Goal: Information Seeking & Learning: Learn about a topic

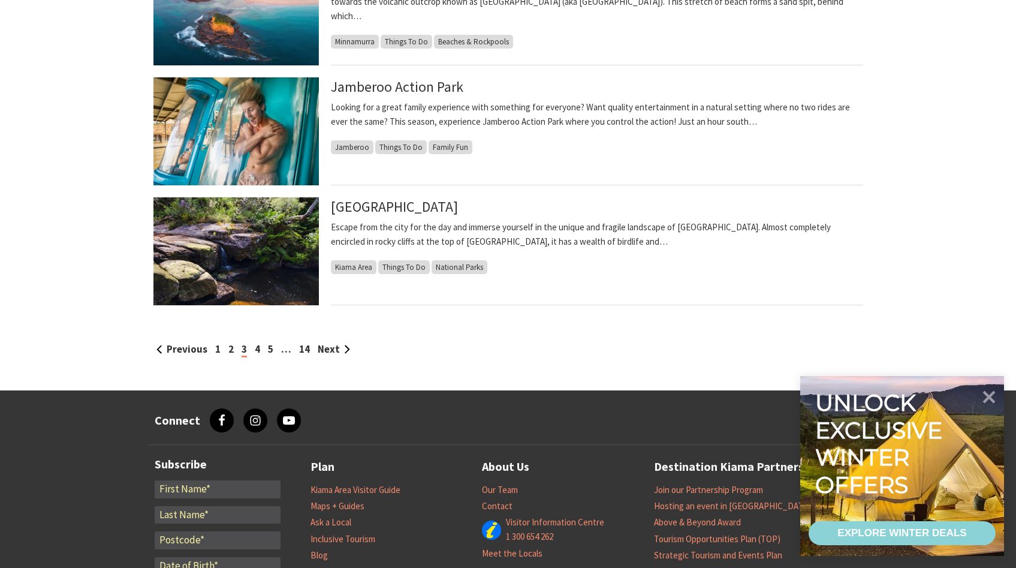
scroll to position [1188, 0]
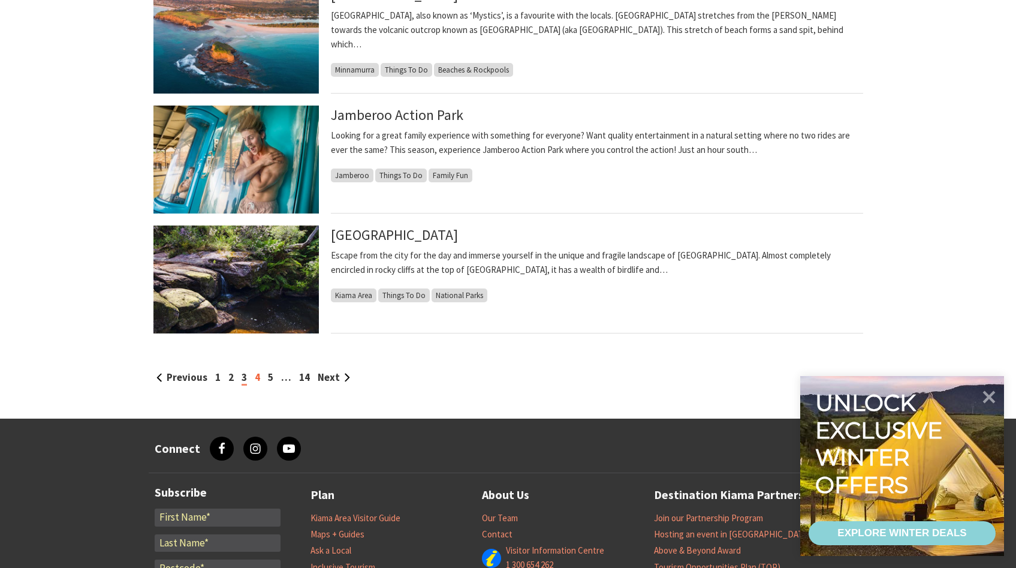
click at [257, 382] on link "4" at bounding box center [257, 376] width 5 height 13
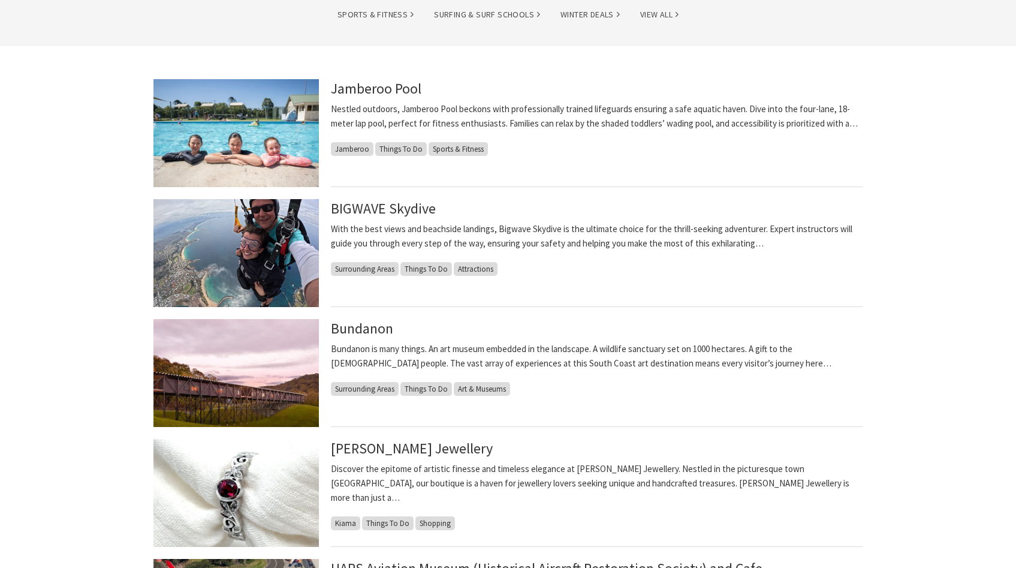
scroll to position [271, 0]
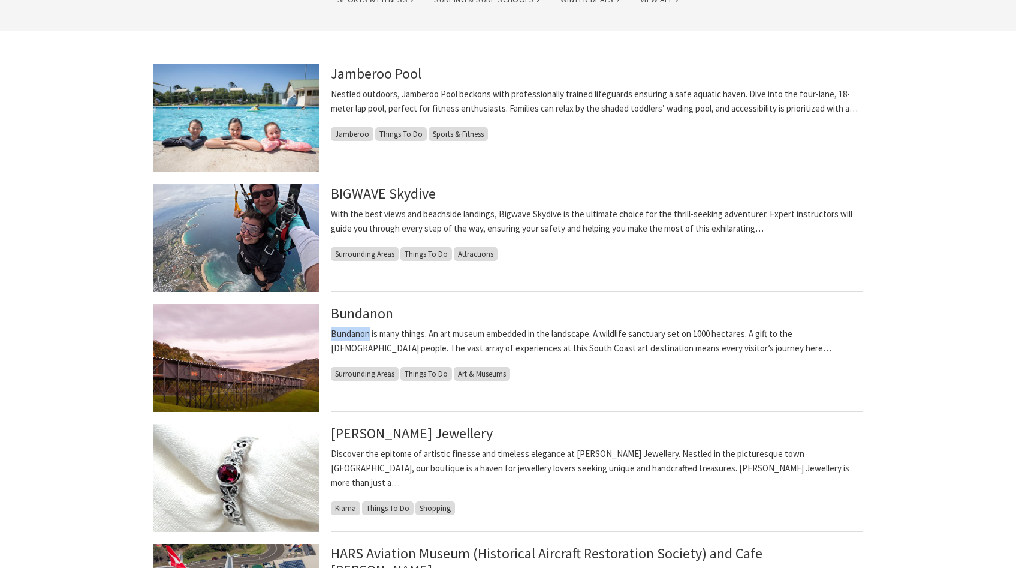
drag, startPoint x: 370, startPoint y: 334, endPoint x: 330, endPoint y: 336, distance: 39.6
click at [330, 336] on article "Bundanon Bundanon is many things. An art museum embedded in the landscape. A wi…" at bounding box center [508, 358] width 710 height 108
copy p "Bundanon"
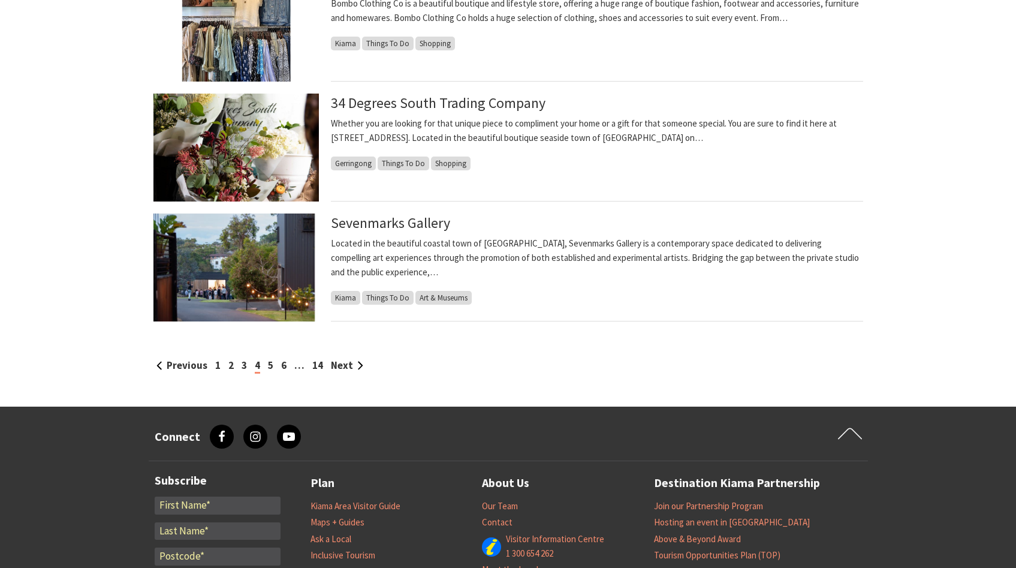
scroll to position [1203, 0]
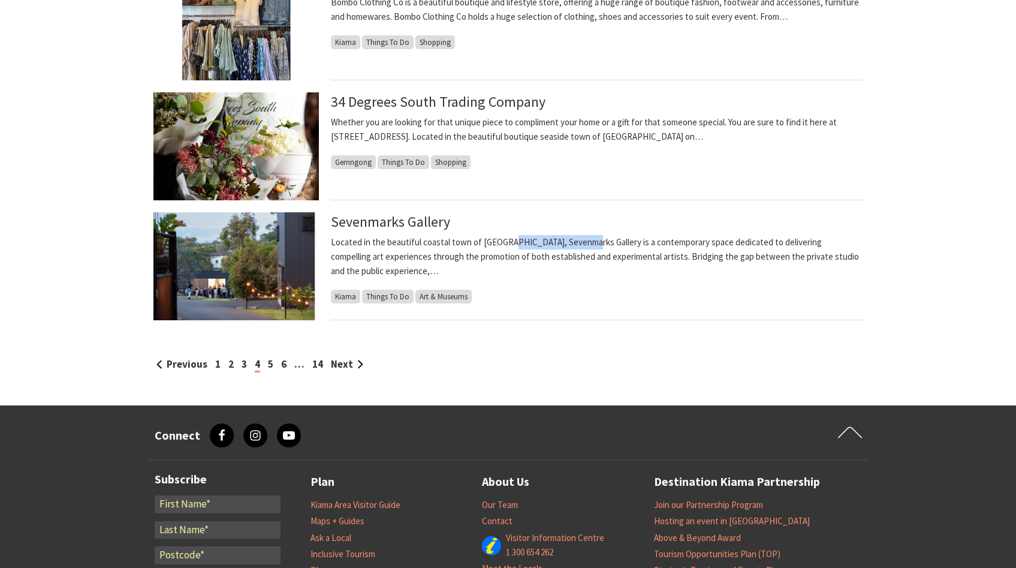
drag, startPoint x: 508, startPoint y: 241, endPoint x: 583, endPoint y: 243, distance: 75.5
click at [583, 243] on p "Located in the beautiful coastal town of Kiama, Sevenmarks Gallery is a contemp…" at bounding box center [597, 256] width 532 height 43
copy p "Sevenmarks Gallery"
click at [271, 364] on link "5" at bounding box center [270, 363] width 5 height 13
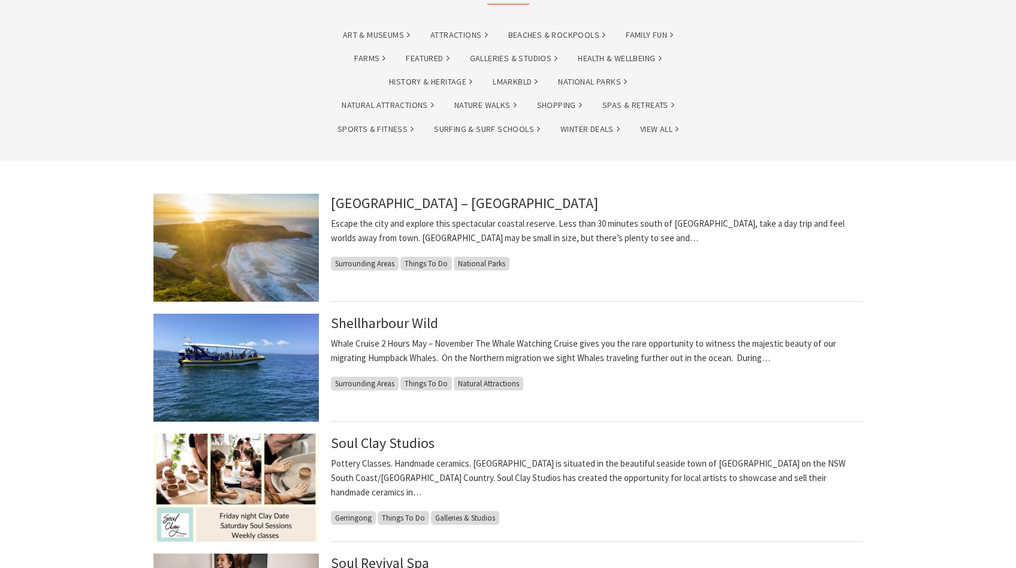
scroll to position [147, 0]
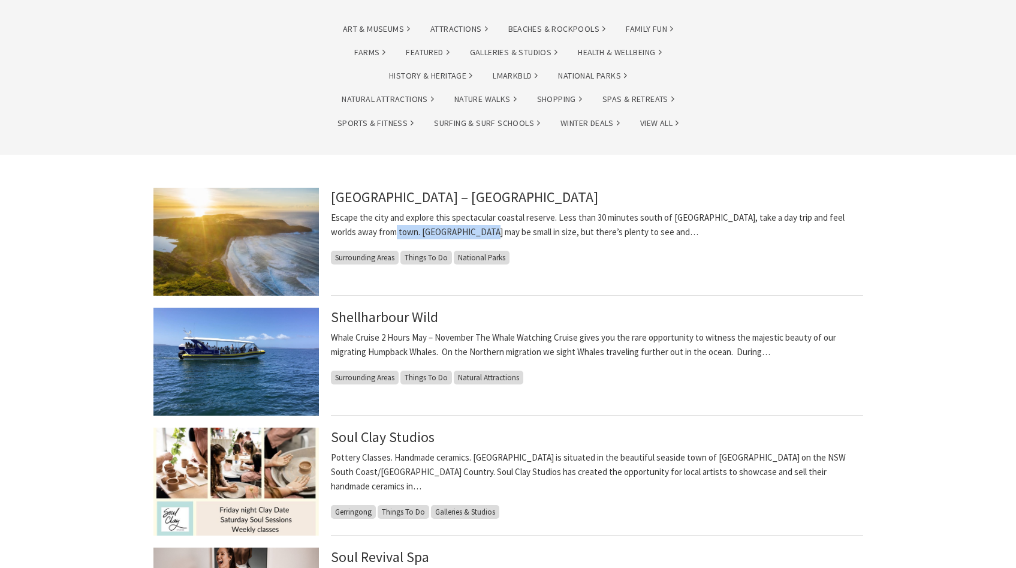
drag, startPoint x: 375, startPoint y: 231, endPoint x: 457, endPoint y: 232, distance: 82.1
click at [457, 232] on p "Escape the city and explore this spectacular coastal reserve. Less than 30 minu…" at bounding box center [597, 224] width 532 height 29
copy p "Killalea Regional Park"
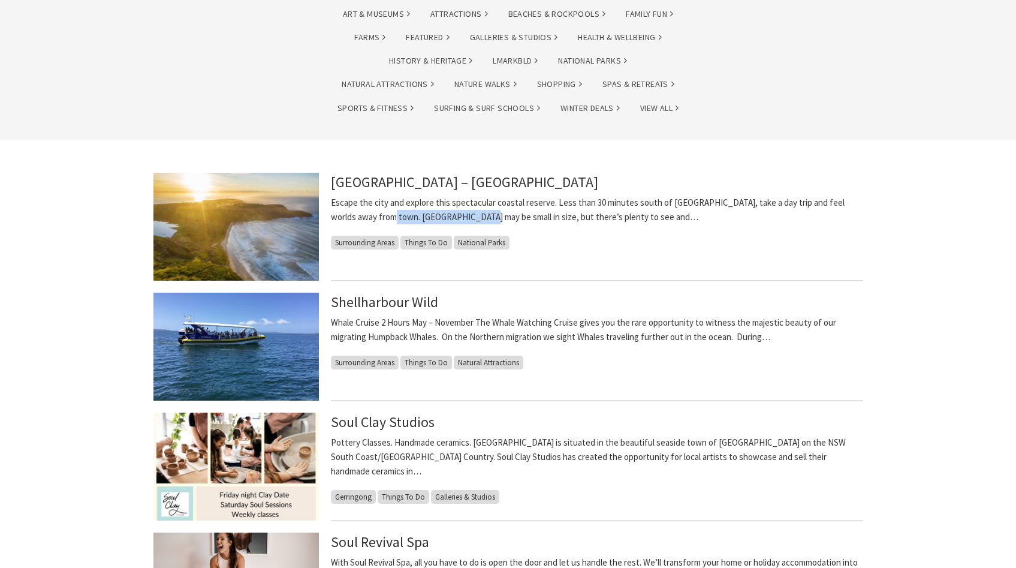
scroll to position [164, 0]
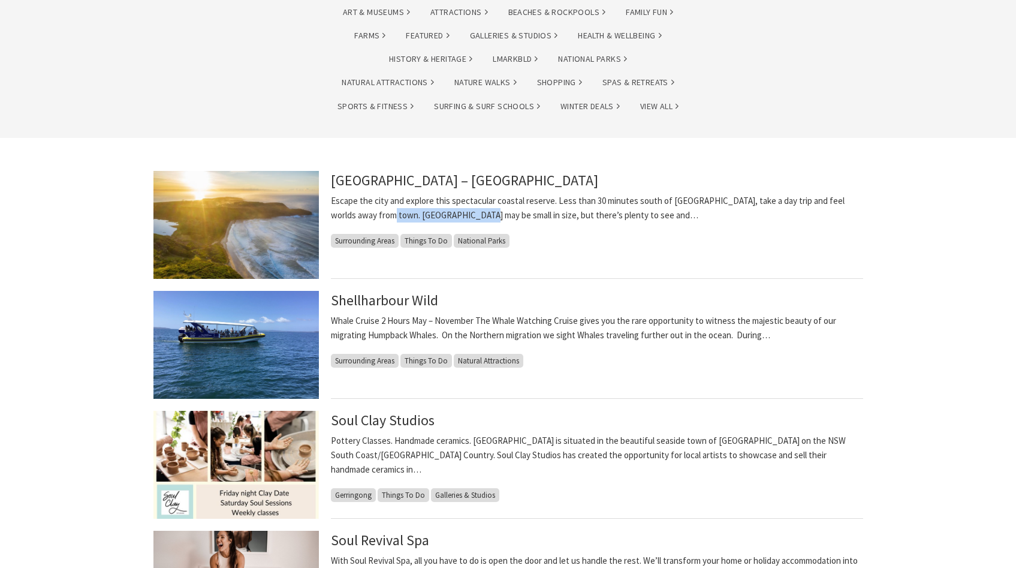
click at [197, 252] on img at bounding box center [235, 225] width 165 height 108
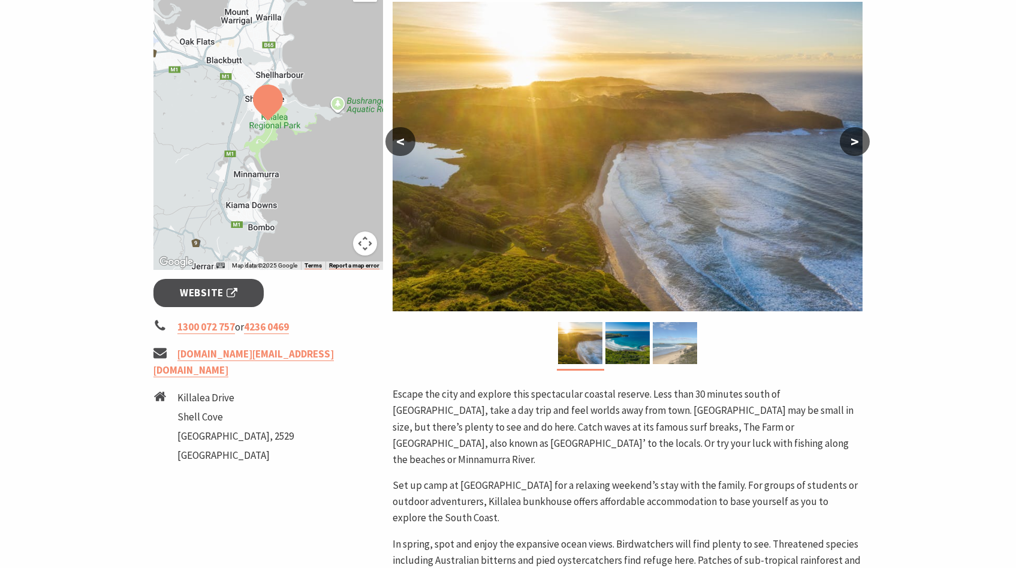
scroll to position [213, 0]
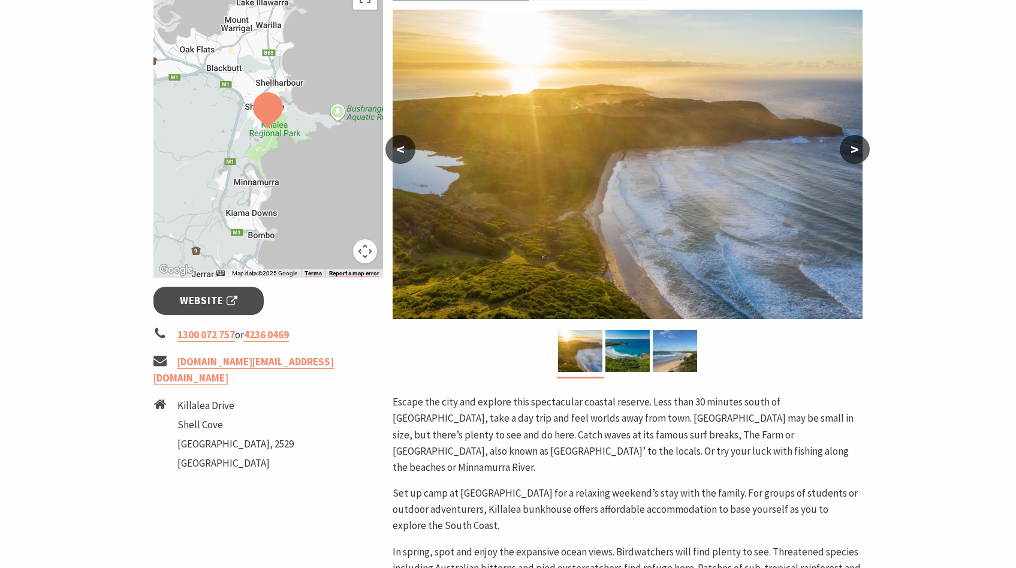
click at [859, 145] on button ">" at bounding box center [855, 149] width 30 height 29
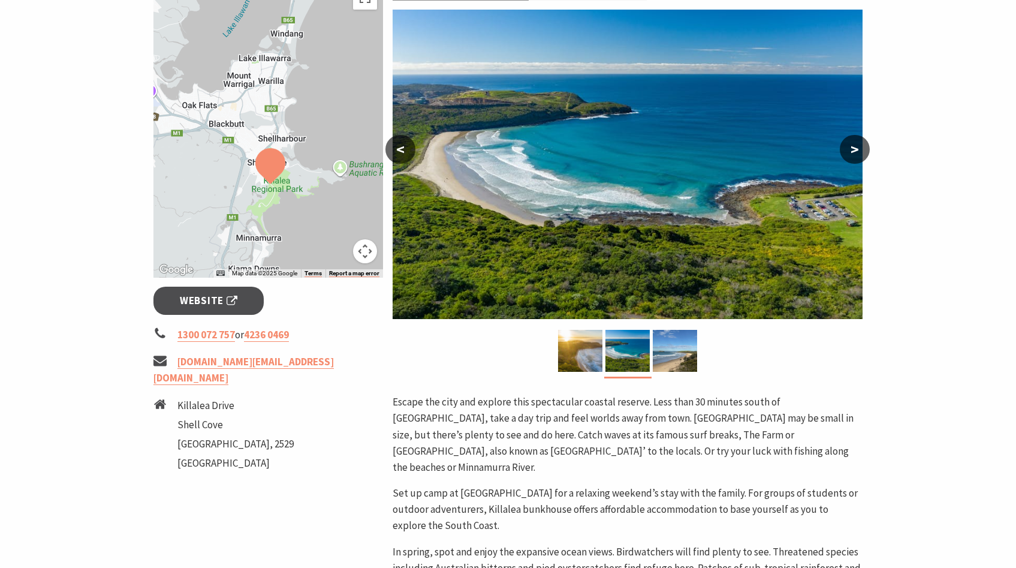
drag, startPoint x: 276, startPoint y: 150, endPoint x: 277, endPoint y: 207, distance: 57.0
click at [277, 207] on div at bounding box center [268, 129] width 230 height 298
click at [364, 256] on button "Map camera controls" at bounding box center [365, 251] width 24 height 24
click at [336, 188] on button "Zoom in" at bounding box center [335, 191] width 24 height 24
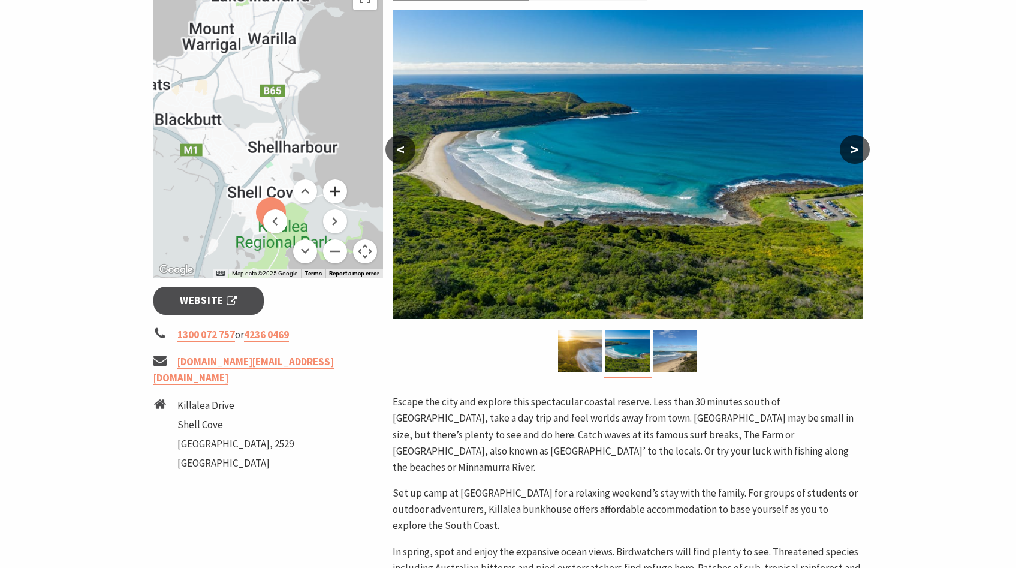
click at [336, 188] on button "Zoom in" at bounding box center [335, 191] width 24 height 24
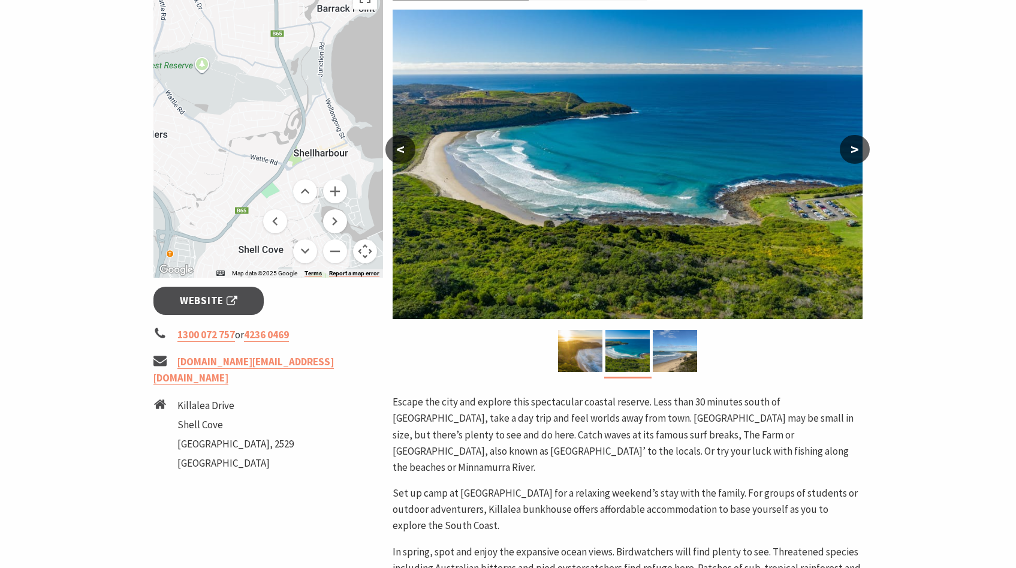
drag, startPoint x: 236, startPoint y: 200, endPoint x: 234, endPoint y: 73, distance: 127.1
click at [234, 73] on div at bounding box center [268, 129] width 230 height 298
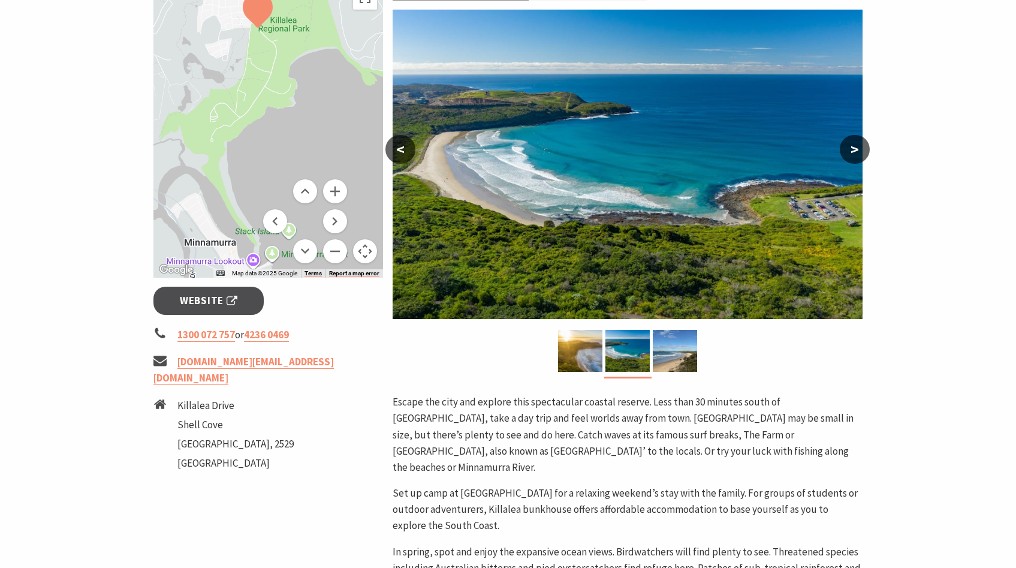
drag, startPoint x: 279, startPoint y: 77, endPoint x: 268, endPoint y: 59, distance: 21.8
click at [268, 59] on div at bounding box center [268, 129] width 230 height 298
click at [401, 148] on button "<" at bounding box center [400, 149] width 30 height 29
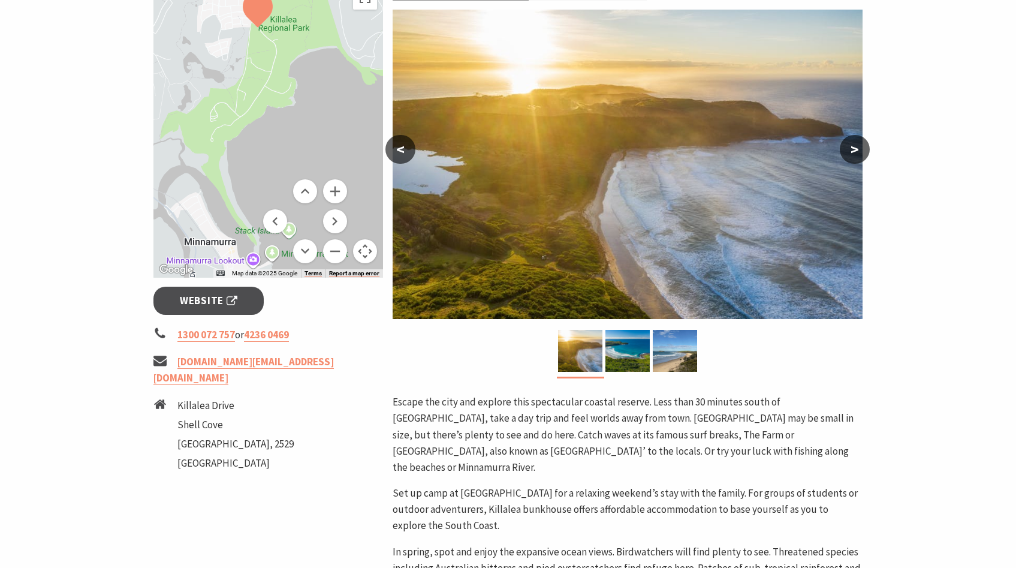
click at [401, 148] on button "<" at bounding box center [400, 149] width 30 height 29
click at [862, 144] on button ">" at bounding box center [855, 149] width 30 height 29
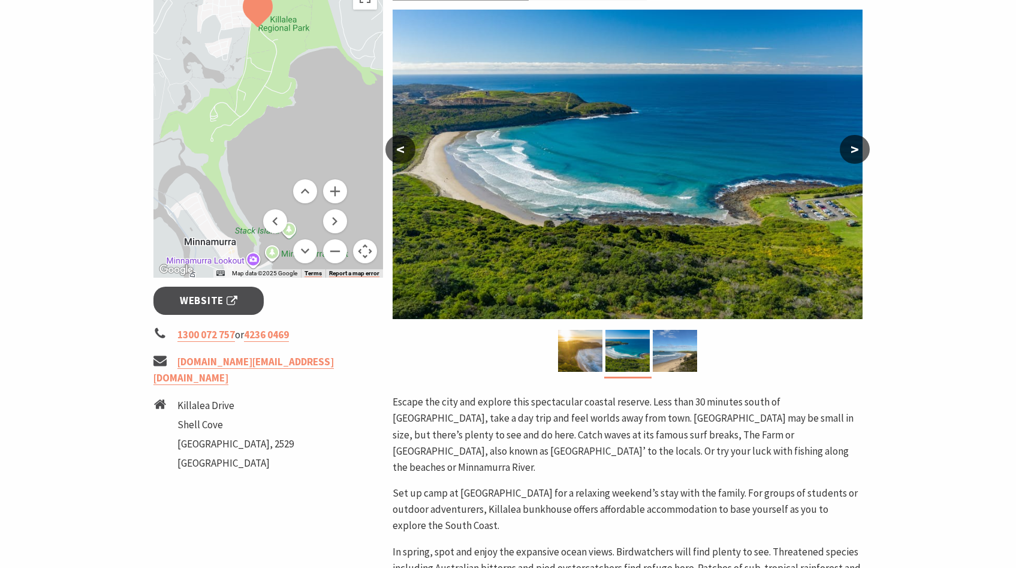
click at [862, 144] on button ">" at bounding box center [855, 149] width 30 height 29
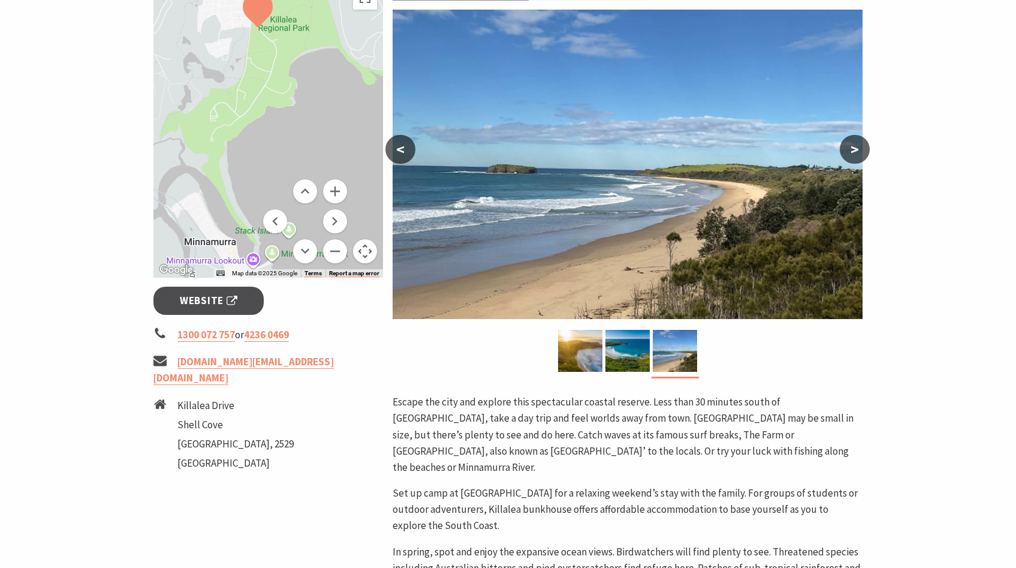
click at [862, 144] on button ">" at bounding box center [855, 149] width 30 height 29
click at [850, 147] on button ">" at bounding box center [855, 149] width 30 height 29
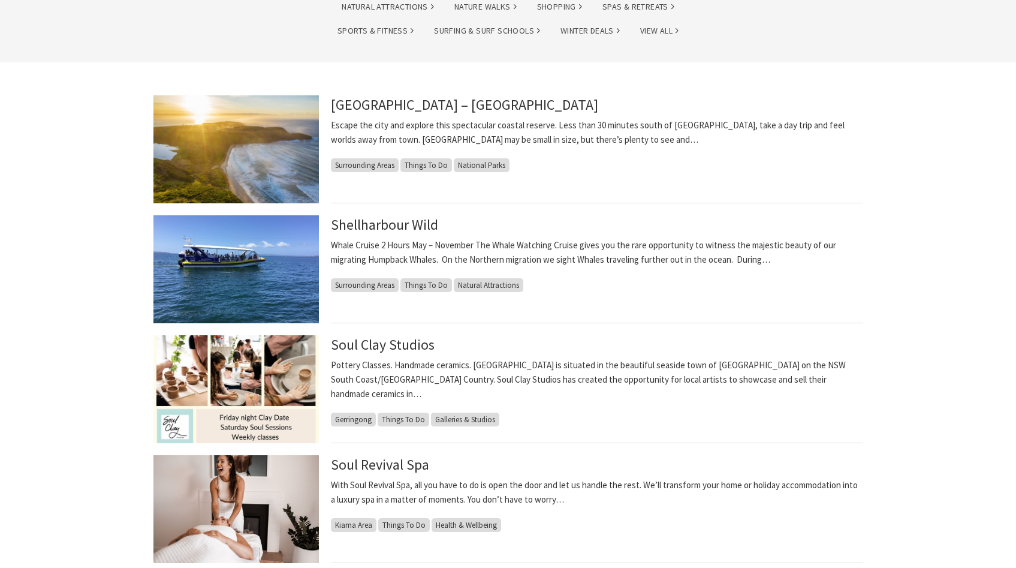
scroll to position [245, 0]
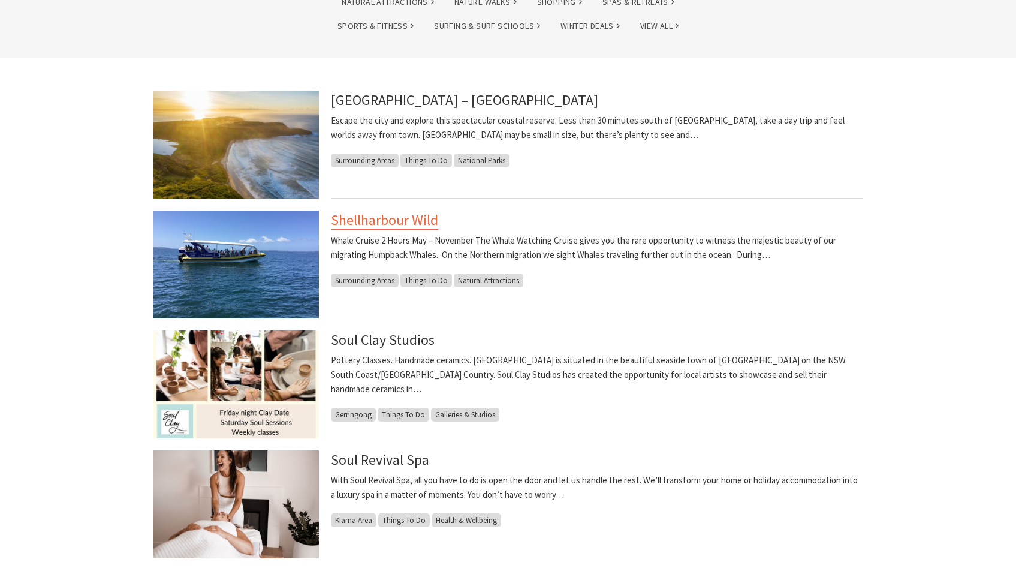
click at [386, 228] on link "Shellharbour Wild" at bounding box center [384, 219] width 107 height 19
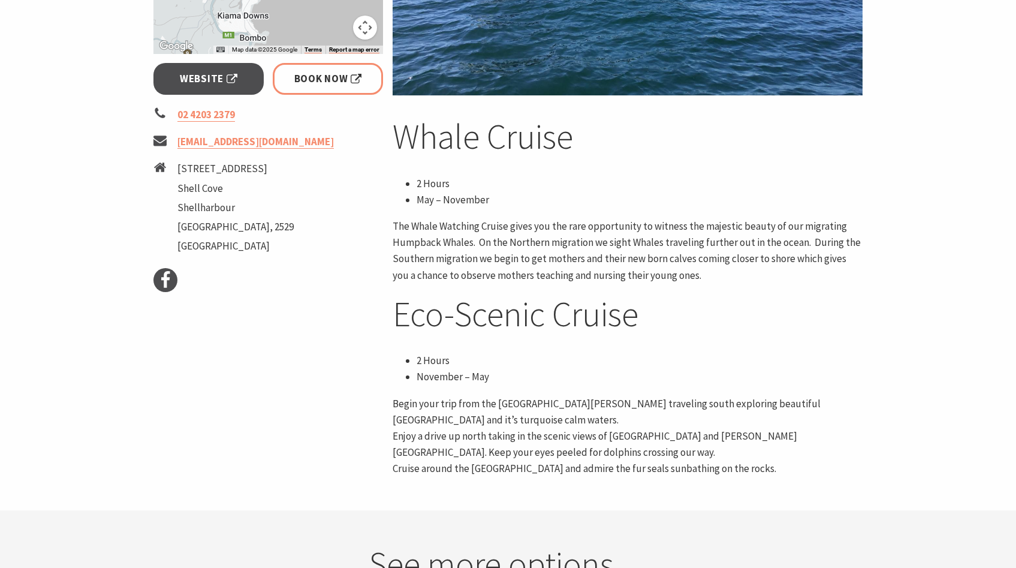
scroll to position [449, 0]
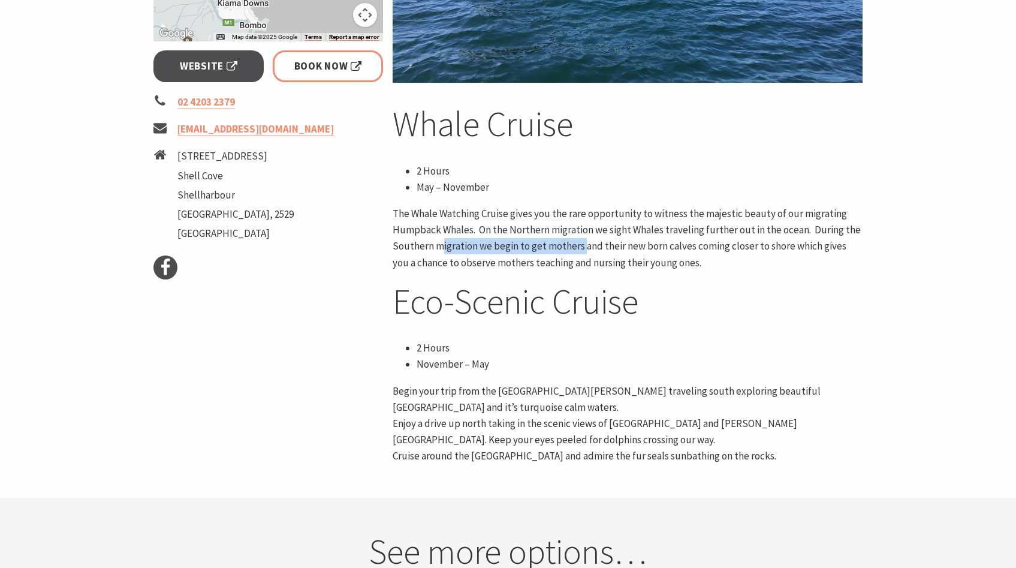
drag, startPoint x: 441, startPoint y: 248, endPoint x: 610, endPoint y: 248, distance: 169.0
click at [605, 248] on p "The Whale Watching Cruise gives you the rare opportunity to witness the majesti…" at bounding box center [628, 238] width 470 height 65
click at [650, 246] on p "The Whale Watching Cruise gives you the rare opportunity to witness the majesti…" at bounding box center [628, 238] width 470 height 65
drag, startPoint x: 472, startPoint y: 241, endPoint x: 589, endPoint y: 241, distance: 116.9
click at [589, 241] on p "The Whale Watching Cruise gives you the rare opportunity to witness the majesti…" at bounding box center [628, 238] width 470 height 65
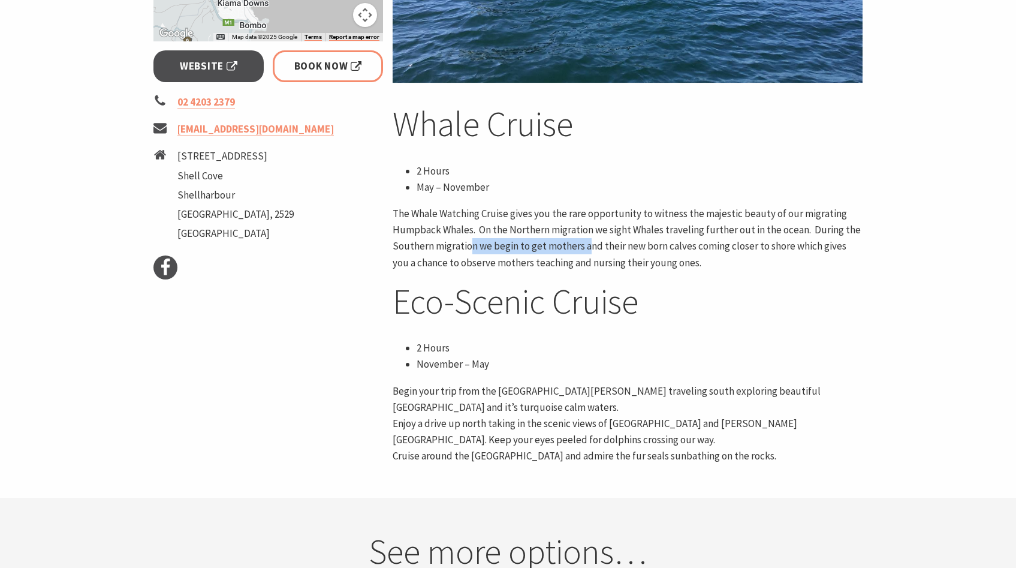
click at [622, 242] on p "The Whale Watching Cruise gives you the rare opportunity to witness the majesti…" at bounding box center [628, 238] width 470 height 65
drag, startPoint x: 566, startPoint y: 248, endPoint x: 678, endPoint y: 248, distance: 112.7
click at [678, 248] on p "The Whale Watching Cruise gives you the rare opportunity to witness the majesti…" at bounding box center [628, 238] width 470 height 65
click at [734, 246] on p "The Whale Watching Cruise gives you the rare opportunity to witness the majesti…" at bounding box center [628, 238] width 470 height 65
drag, startPoint x: 584, startPoint y: 257, endPoint x: 737, endPoint y: 257, distance: 152.2
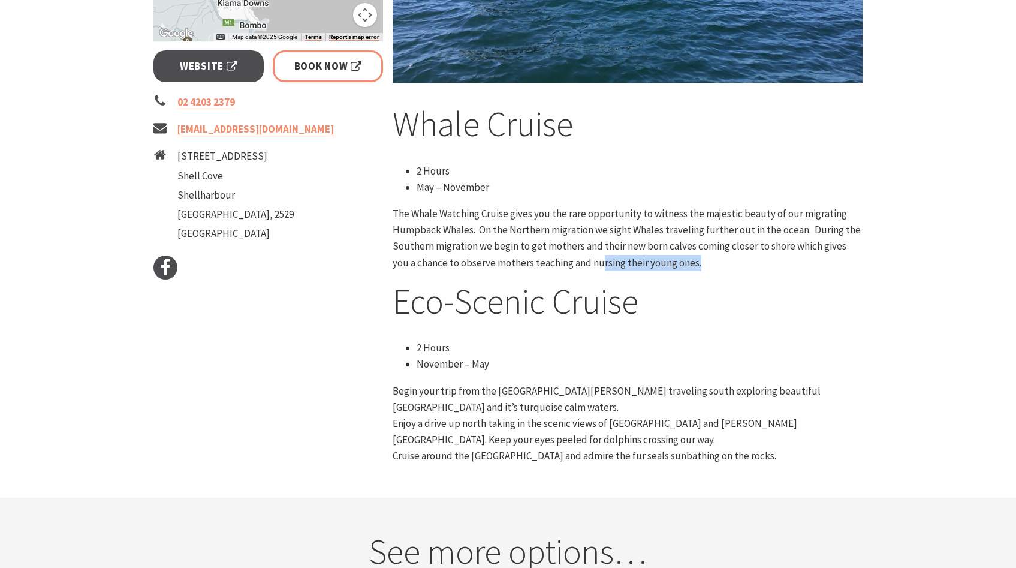
click at [737, 257] on p "The Whale Watching Cruise gives you the rare opportunity to witness the majesti…" at bounding box center [628, 238] width 470 height 65
click at [777, 254] on p "The Whale Watching Cruise gives you the rare opportunity to witness the majesti…" at bounding box center [628, 238] width 470 height 65
drag, startPoint x: 719, startPoint y: 242, endPoint x: 838, endPoint y: 242, distance: 119.9
click at [838, 242] on p "The Whale Watching Cruise gives you the rare opportunity to witness the majesti…" at bounding box center [628, 238] width 470 height 65
click at [840, 242] on p "The Whale Watching Cruise gives you the rare opportunity to witness the majesti…" at bounding box center [628, 238] width 470 height 65
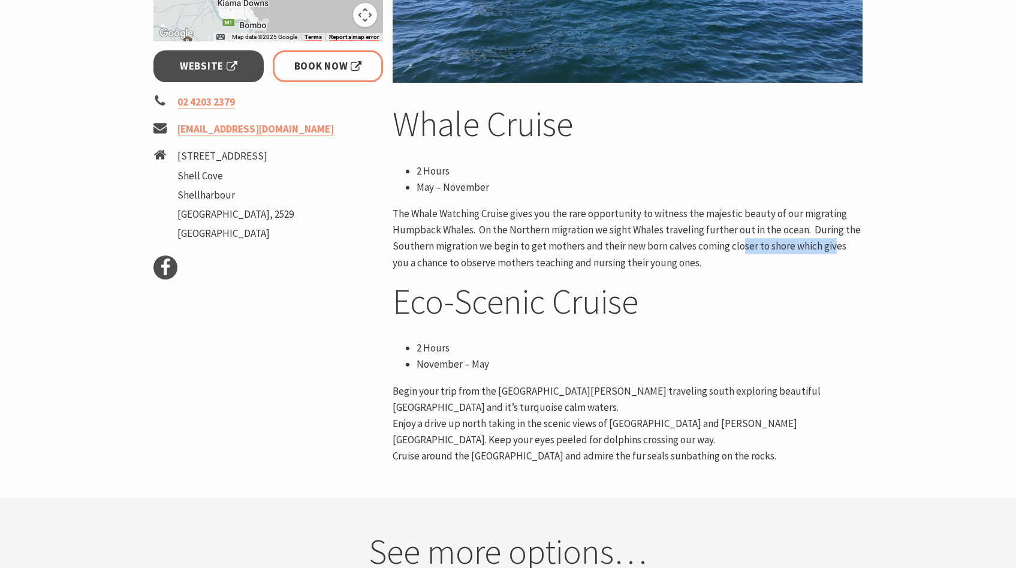
drag, startPoint x: 741, startPoint y: 246, endPoint x: 839, endPoint y: 246, distance: 98.3
click at [838, 246] on p "The Whale Watching Cruise gives you the rare opportunity to witness the majesti…" at bounding box center [628, 238] width 470 height 65
click at [856, 249] on p "The Whale Watching Cruise gives you the rare opportunity to witness the majesti…" at bounding box center [628, 238] width 470 height 65
drag, startPoint x: 425, startPoint y: 261, endPoint x: 552, endPoint y: 261, distance: 127.1
click at [552, 261] on p "The Whale Watching Cruise gives you the rare opportunity to witness the majesti…" at bounding box center [628, 238] width 470 height 65
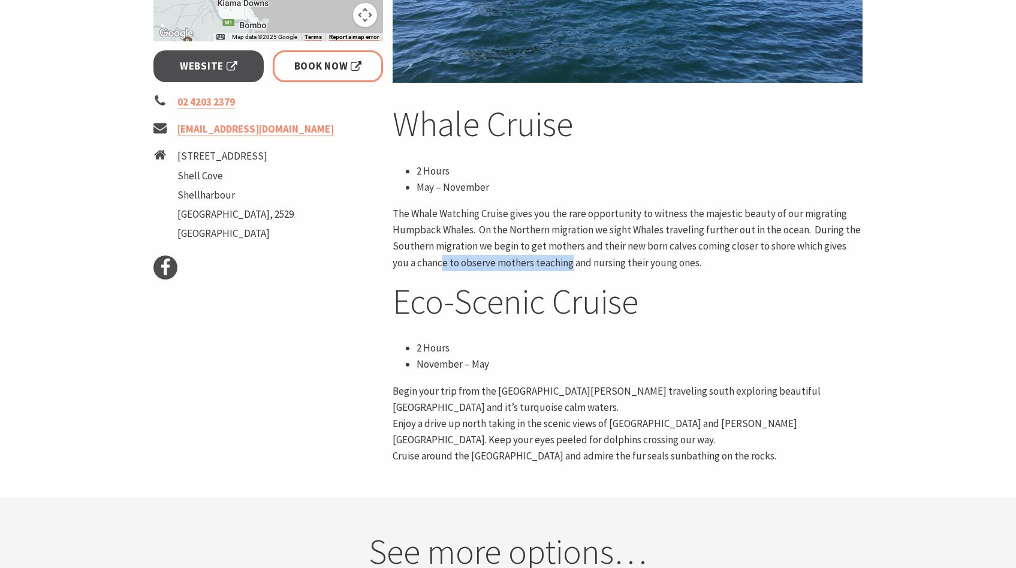
click at [590, 261] on p "The Whale Watching Cruise gives you the rare opportunity to witness the majesti…" at bounding box center [628, 238] width 470 height 65
drag, startPoint x: 455, startPoint y: 257, endPoint x: 642, endPoint y: 258, distance: 187.0
click at [642, 258] on p "The Whale Watching Cruise gives you the rare opportunity to witness the majesti…" at bounding box center [628, 238] width 470 height 65
click at [674, 259] on p "The Whale Watching Cruise gives you the rare opportunity to witness the majesti…" at bounding box center [628, 238] width 470 height 65
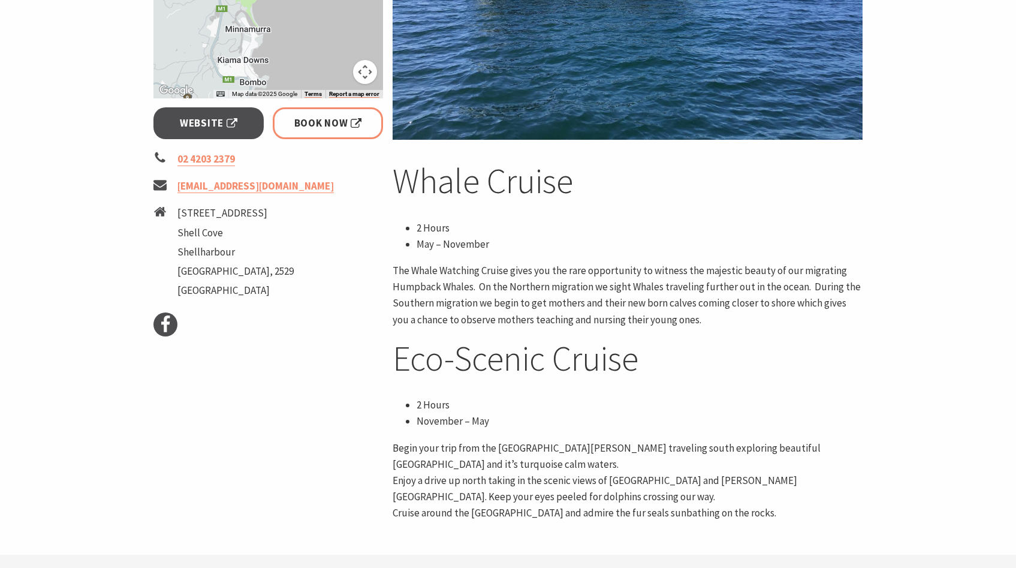
scroll to position [354, 0]
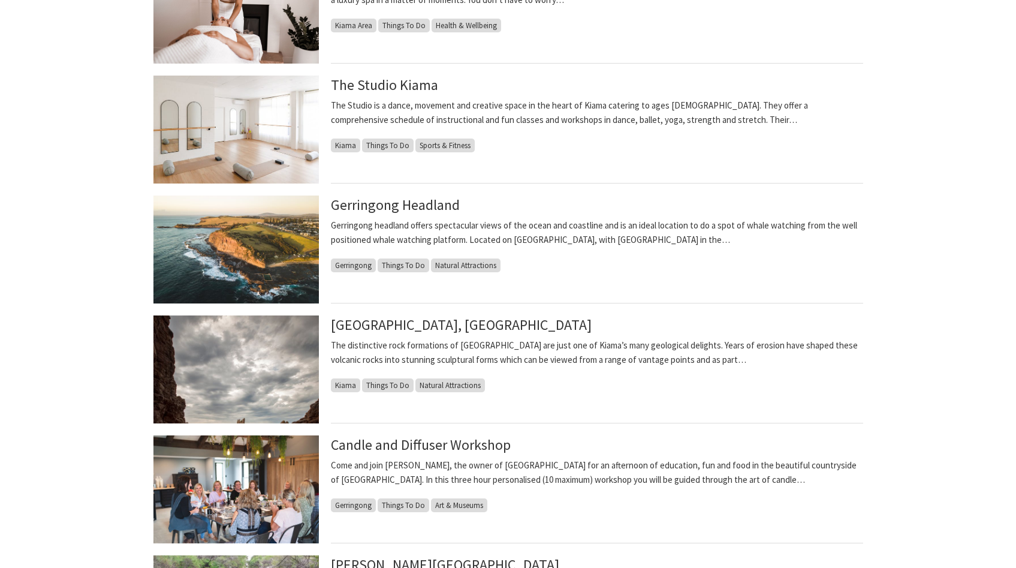
scroll to position [815, 0]
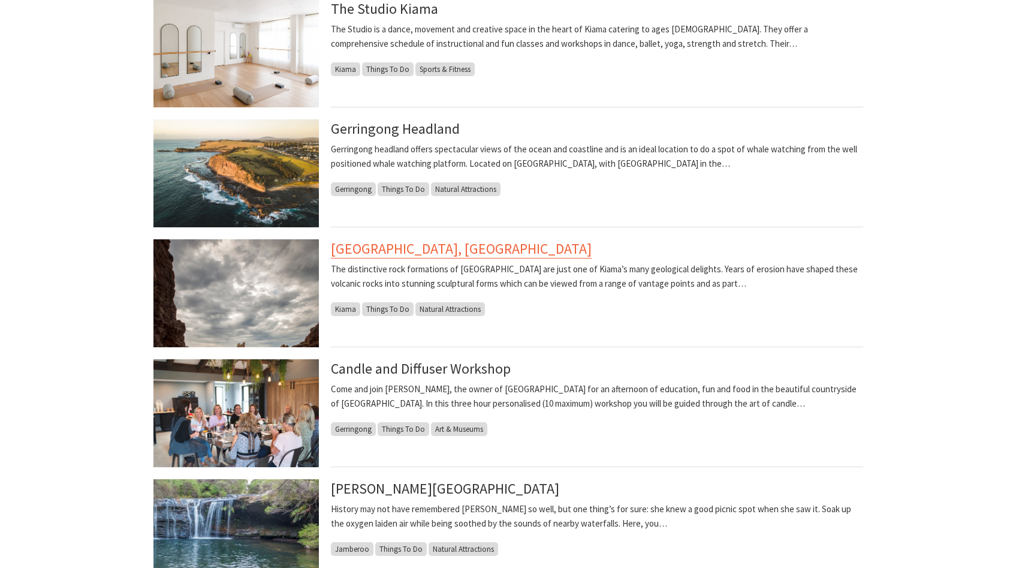
click at [381, 257] on link "[GEOGRAPHIC_DATA], [GEOGRAPHIC_DATA]" at bounding box center [461, 248] width 261 height 19
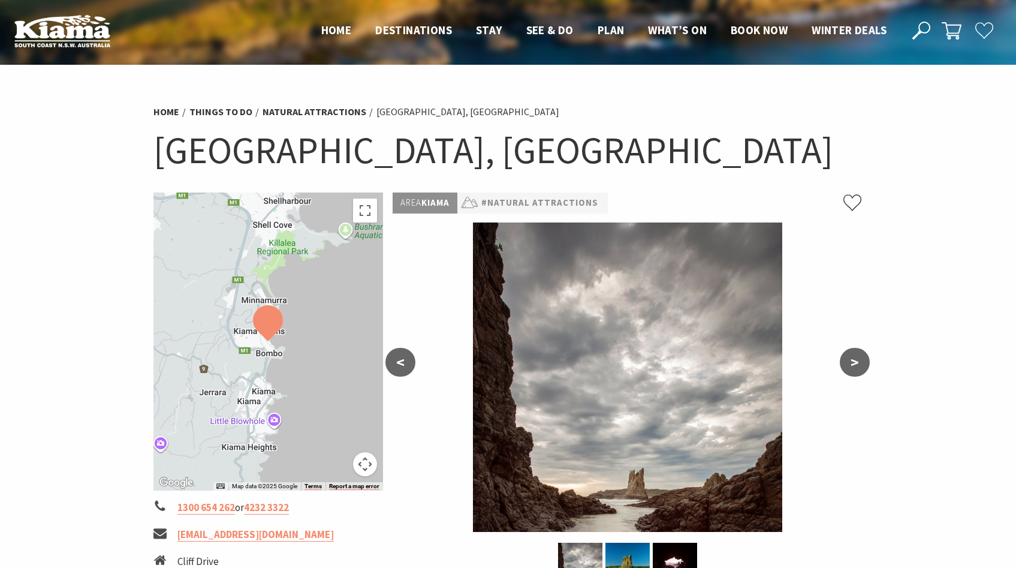
click at [855, 361] on button ">" at bounding box center [855, 362] width 30 height 29
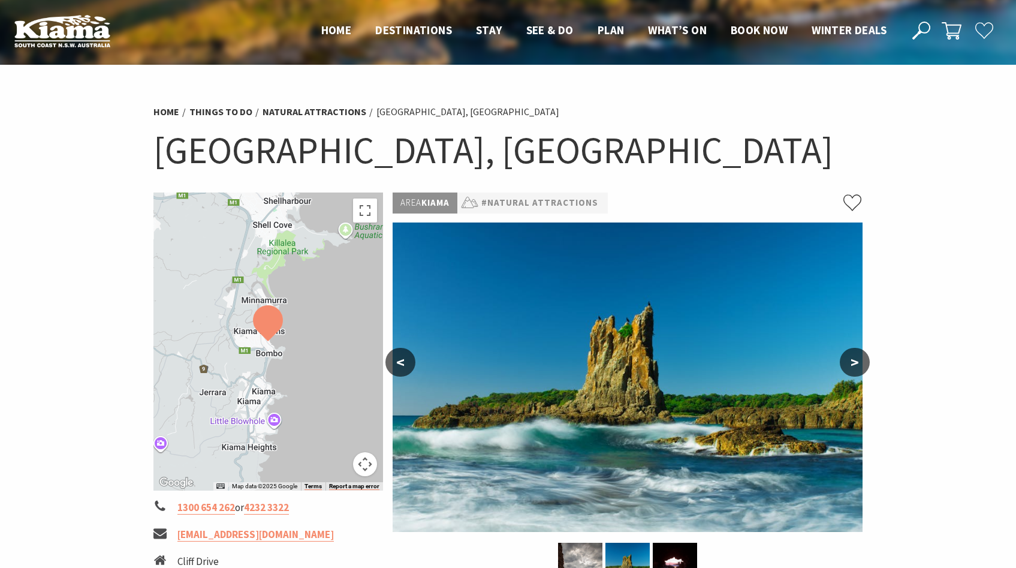
click at [855, 361] on button ">" at bounding box center [855, 362] width 30 height 29
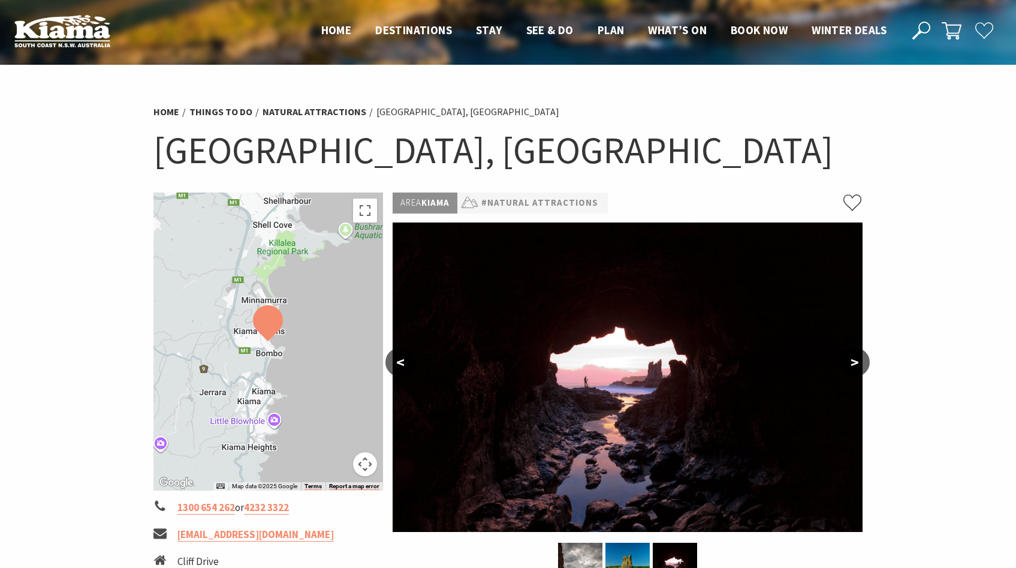
click at [394, 366] on button "<" at bounding box center [400, 362] width 30 height 29
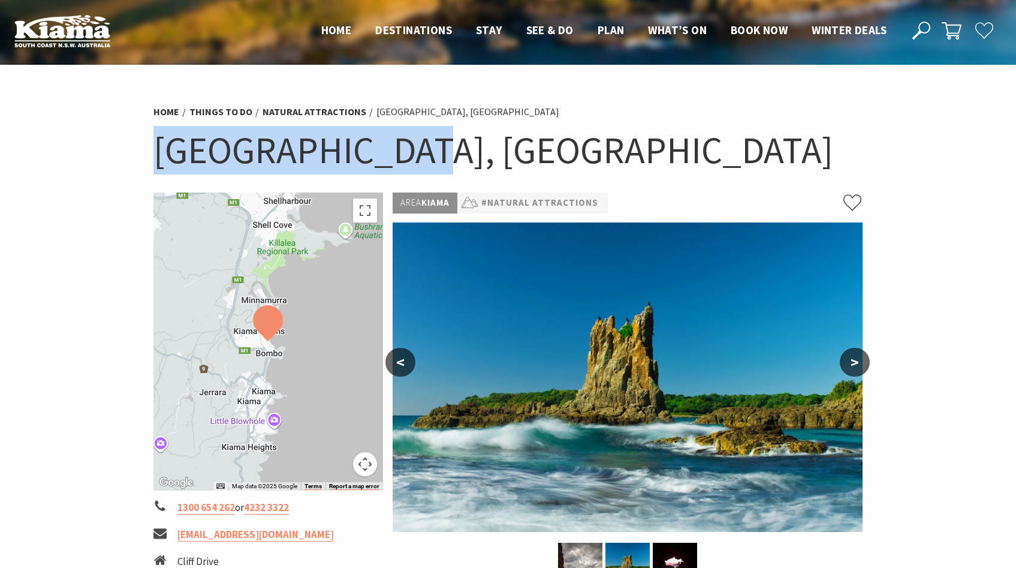
drag, startPoint x: 154, startPoint y: 151, endPoint x: 402, endPoint y: 149, distance: 247.5
click at [402, 149] on h1 "[GEOGRAPHIC_DATA], [GEOGRAPHIC_DATA]" at bounding box center [508, 150] width 710 height 49
copy h1 "Cathedral Rocks"
click at [122, 386] on section "Home Things To Do Natural Attractions [GEOGRAPHIC_DATA], [GEOGRAPHIC_DATA] [GEO…" at bounding box center [508, 452] width 1016 height 774
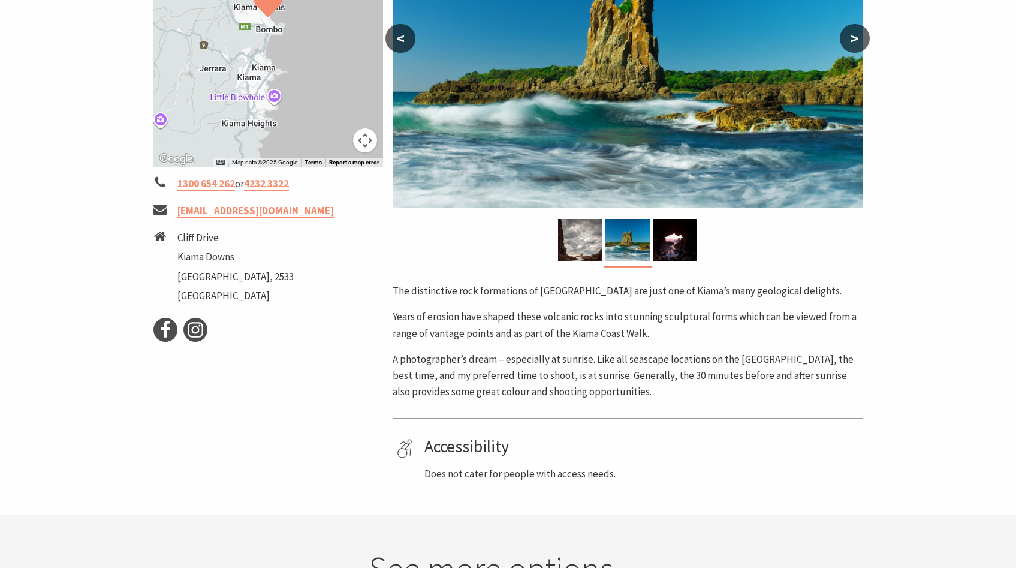
scroll to position [35, 0]
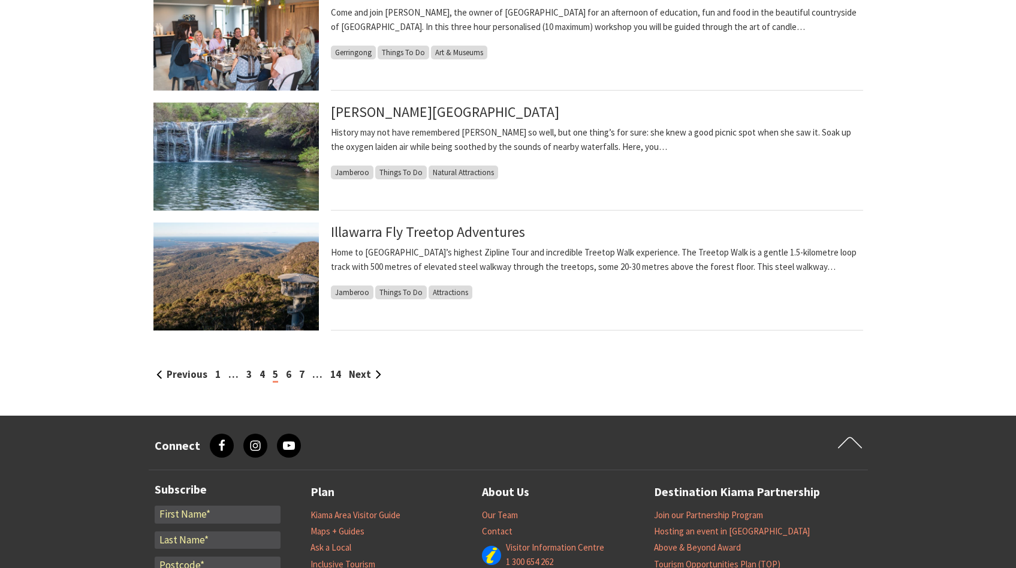
scroll to position [1202, 0]
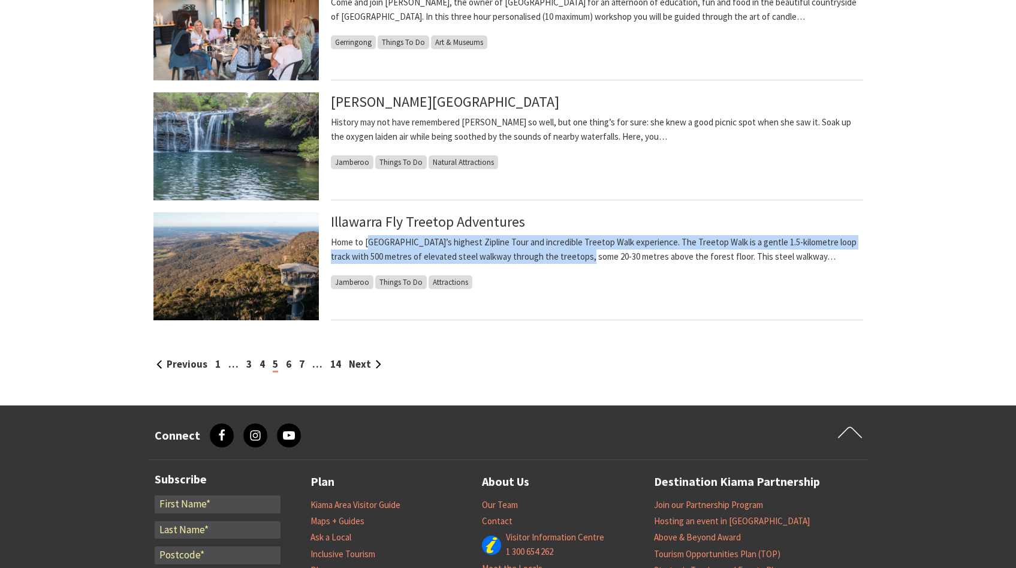
drag, startPoint x: 367, startPoint y: 242, endPoint x: 582, endPoint y: 256, distance: 215.6
click at [582, 256] on p "Home to Australia’s highest Zipline Tour and incredible Treetop Walk experience…" at bounding box center [597, 249] width 532 height 29
click at [605, 252] on p "Home to Australia’s highest Zipline Tour and incredible Treetop Walk experience…" at bounding box center [597, 249] width 532 height 29
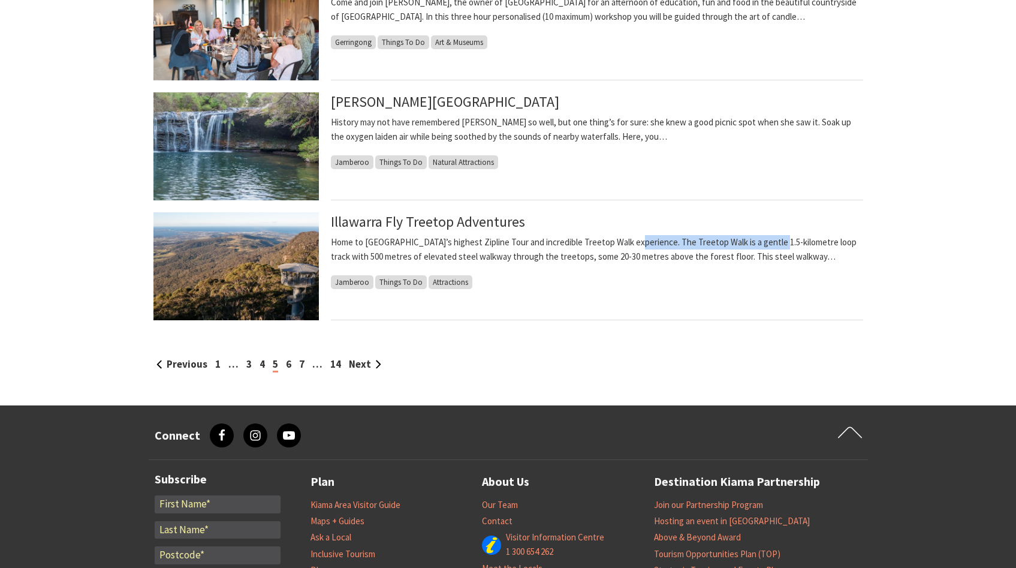
drag, startPoint x: 627, startPoint y: 240, endPoint x: 777, endPoint y: 242, distance: 150.4
click at [777, 242] on p "Home to Australia’s highest Zipline Tour and incredible Treetop Walk experience…" at bounding box center [597, 249] width 532 height 29
click at [793, 245] on p "Home to Australia’s highest Zipline Tour and incredible Treetop Walk experience…" at bounding box center [597, 249] width 532 height 29
click at [286, 363] on link "6" at bounding box center [288, 363] width 5 height 13
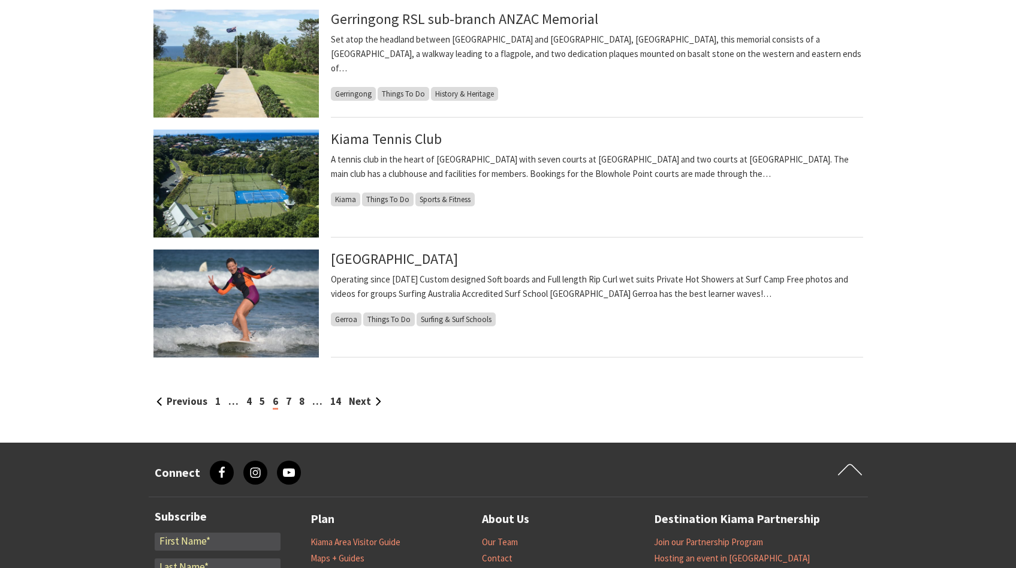
scroll to position [1170, 0]
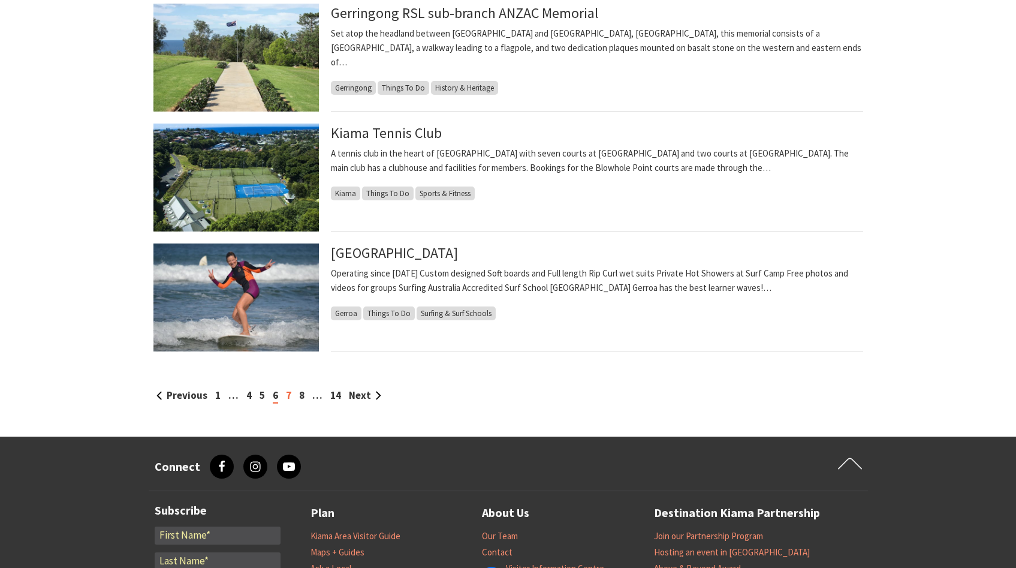
click at [286, 394] on link "7" at bounding box center [288, 394] width 5 height 13
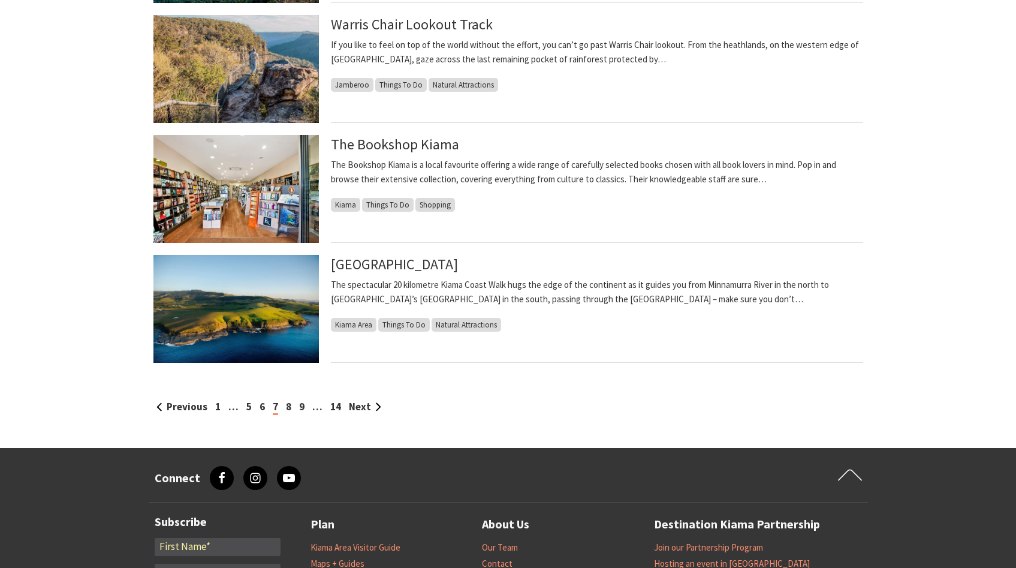
scroll to position [1166, 0]
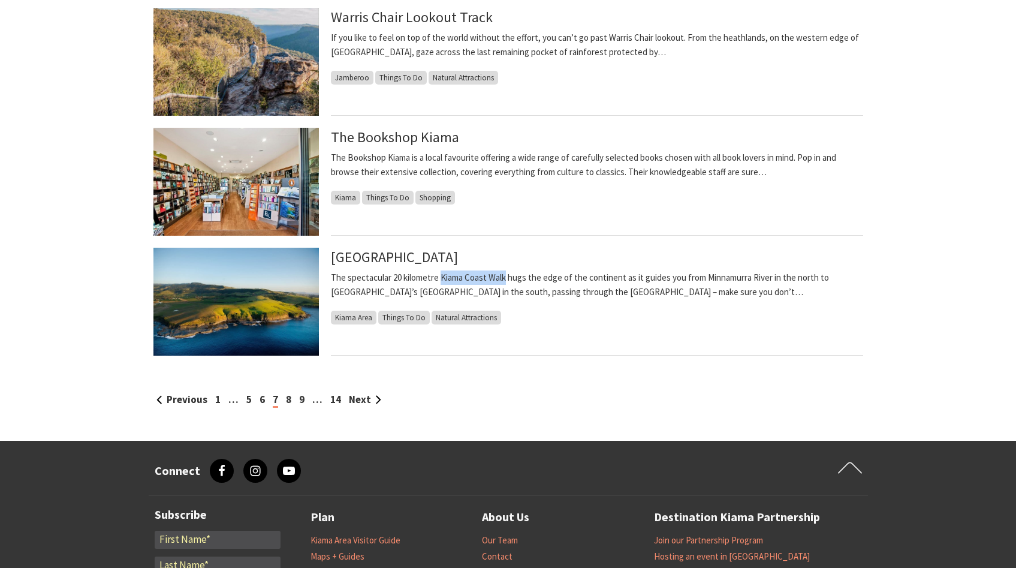
drag, startPoint x: 441, startPoint y: 277, endPoint x: 507, endPoint y: 278, distance: 65.9
click at [507, 278] on p "The spectacular 20 kilometre Kiama Coast Walk hugs the edge of the continent as…" at bounding box center [597, 284] width 532 height 29
copy p "[GEOGRAPHIC_DATA]"
click at [286, 399] on link "8" at bounding box center [288, 399] width 5 height 13
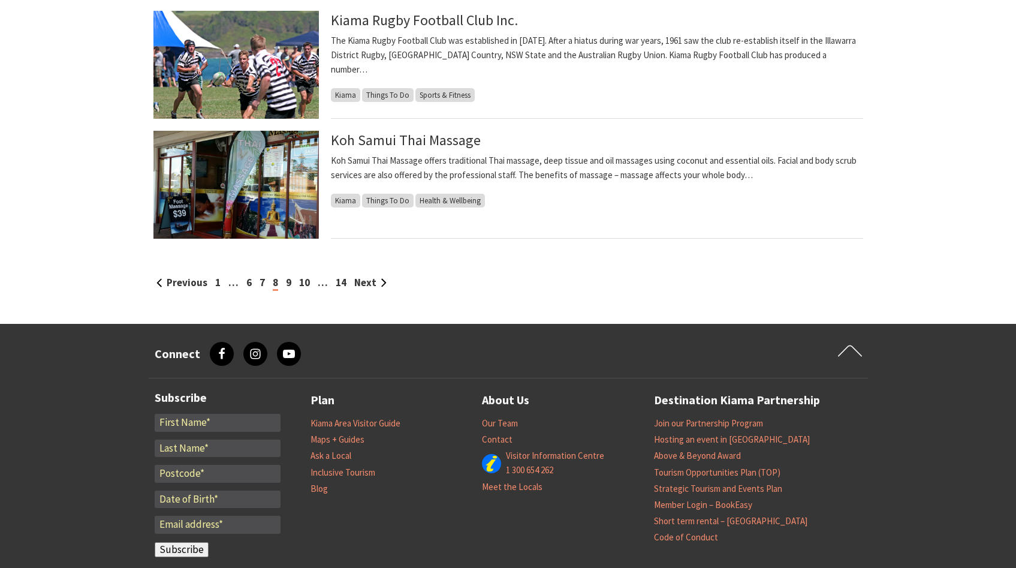
scroll to position [1243, 0]
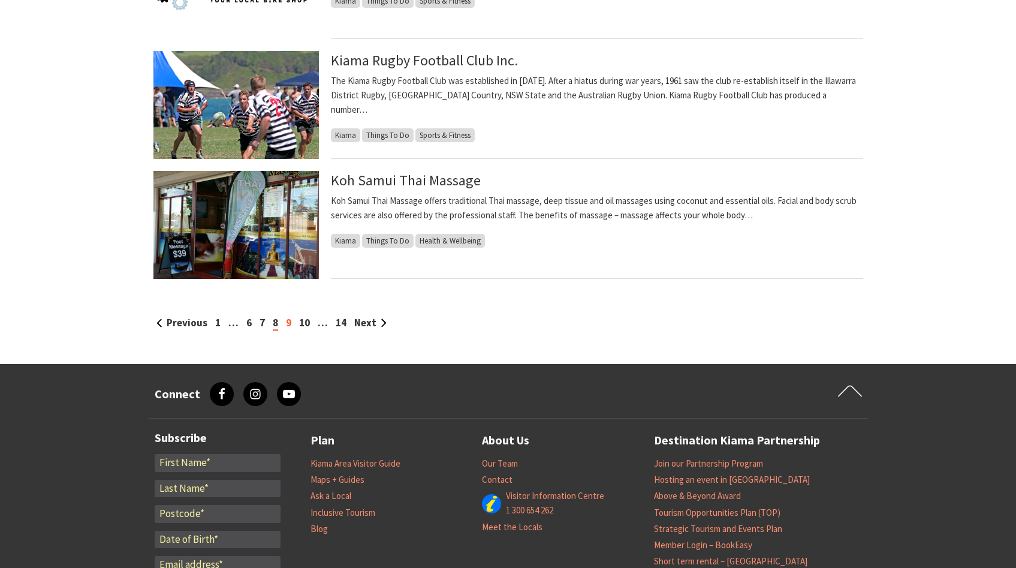
click at [289, 322] on link "9" at bounding box center [288, 322] width 5 height 13
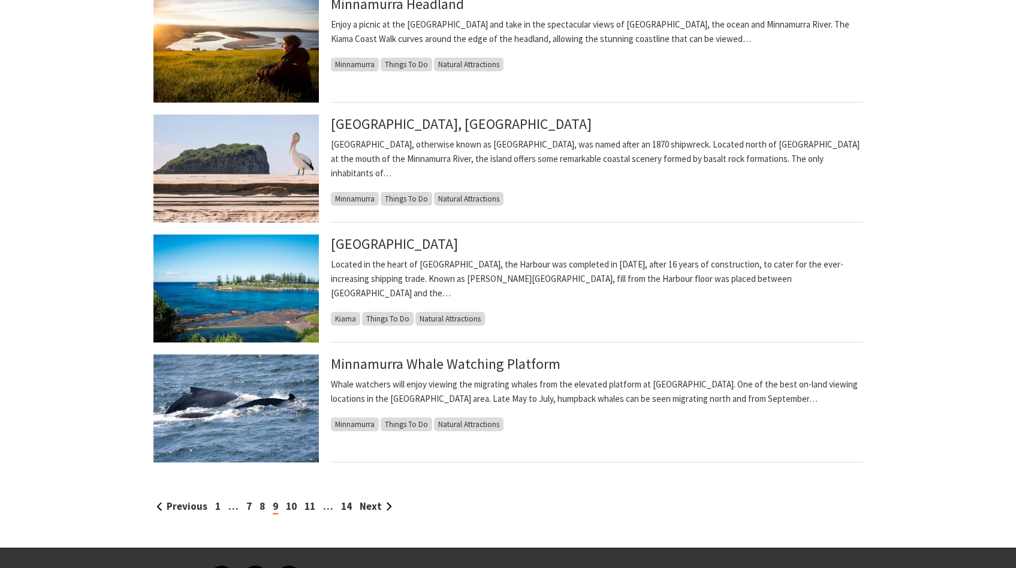
scroll to position [1184, 0]
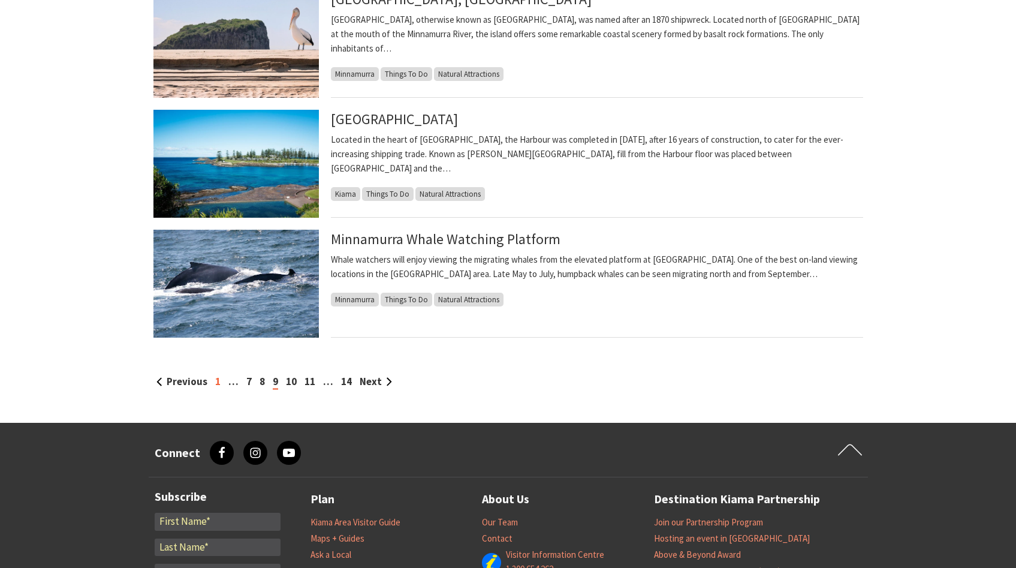
click at [215, 382] on link "1" at bounding box center [217, 381] width 5 height 13
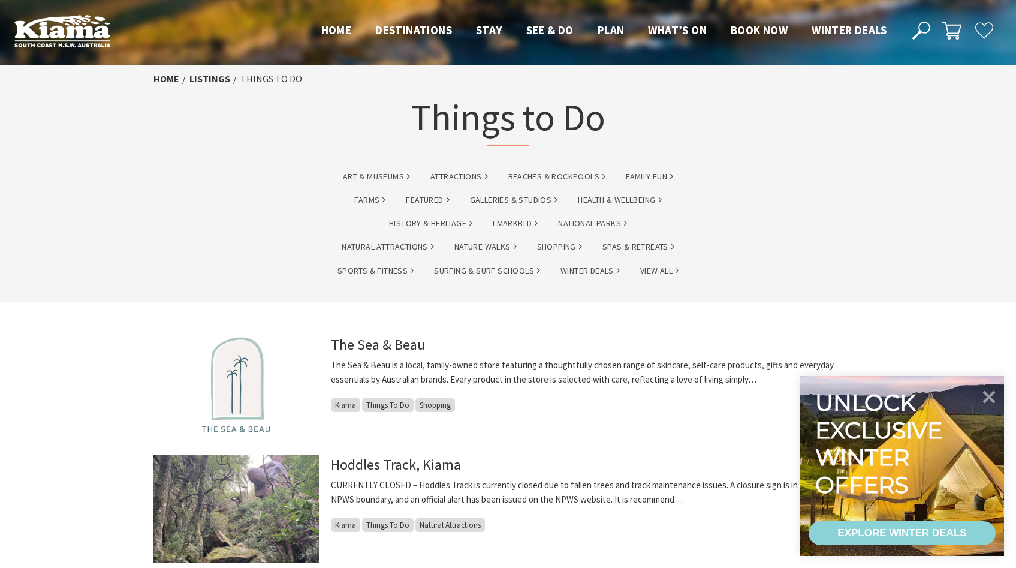
click at [205, 79] on link "listings" at bounding box center [209, 79] width 41 height 13
